Goal: Task Accomplishment & Management: Use online tool/utility

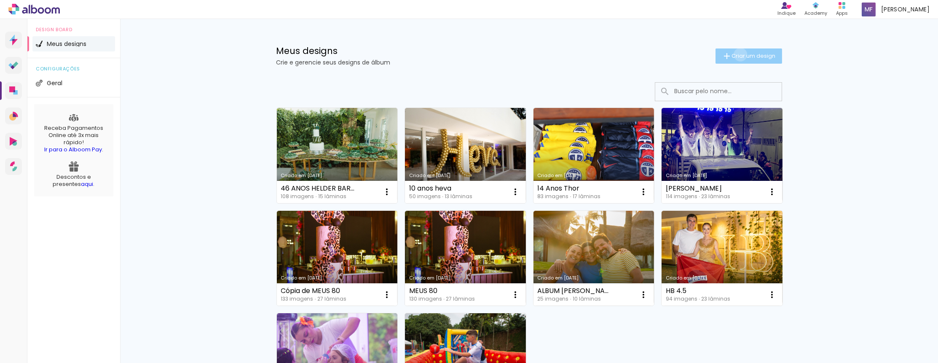
click at [739, 54] on span "Criar um design" at bounding box center [754, 55] width 44 height 5
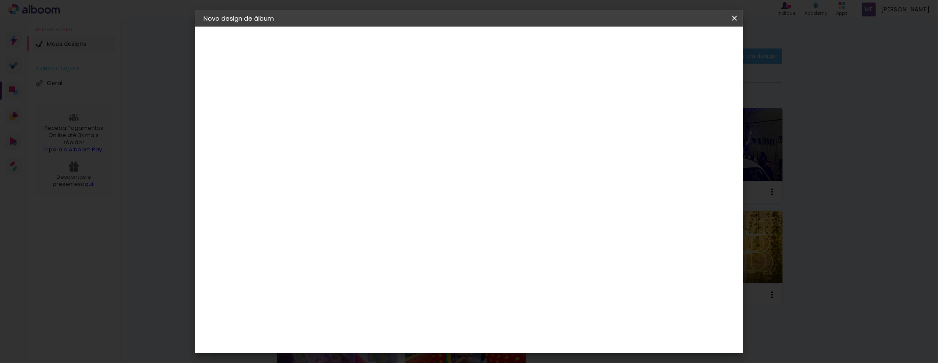
click at [341, 110] on input at bounding box center [341, 112] width 0 height 13
type input "18 ANOS HELDER FILHO"
type paper-input "18 ANOS HELDER FILHO"
click at [378, 98] on div "Informações Dê um título ao seu álbum. Avançar" at bounding box center [341, 63] width 73 height 72
click at [0, 0] on slot "Avançar" at bounding box center [0, 0] width 0 height 0
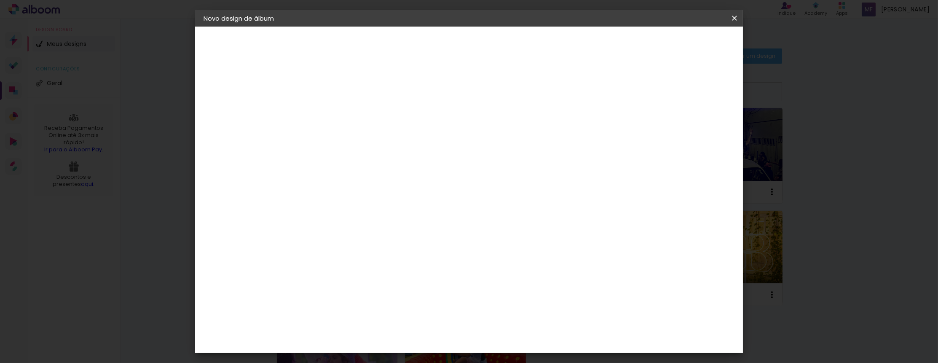
scroll to position [13, 0]
click at [433, 113] on iron-icon at bounding box center [428, 115] width 10 height 10
click at [0, 0] on slot "Avançar" at bounding box center [0, 0] width 0 height 0
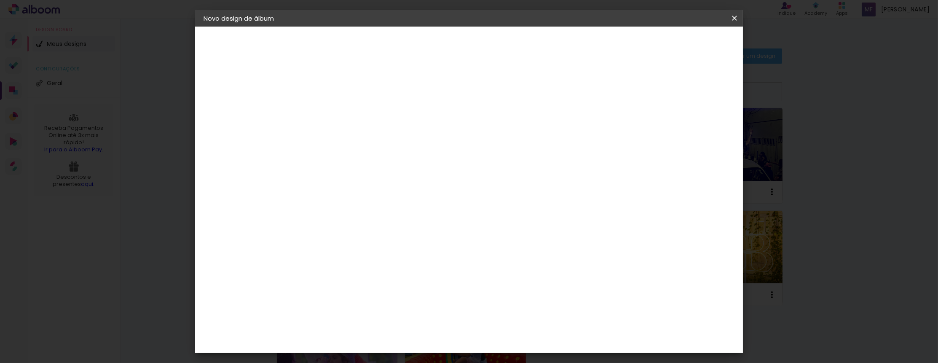
click at [523, 276] on input "60" at bounding box center [519, 275] width 22 height 13
click at [688, 46] on span "Iniciar design" at bounding box center [669, 44] width 38 height 6
